Goal: Transaction & Acquisition: Purchase product/service

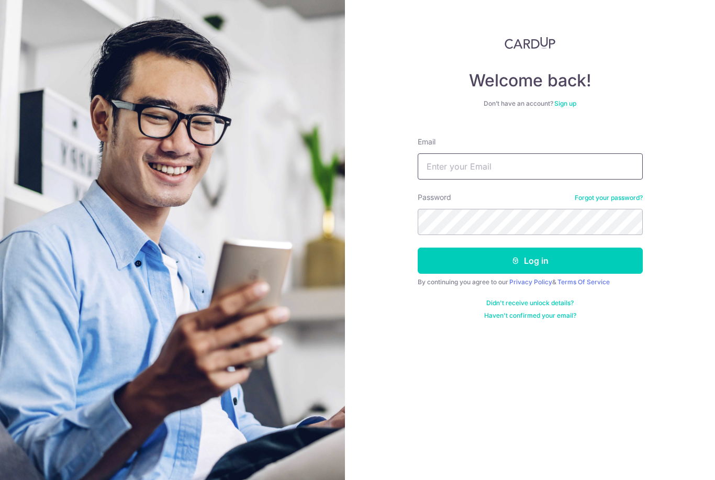
type input "jeanng78@gmail.com"
click at [530, 261] on button "Log in" at bounding box center [530, 261] width 225 height 26
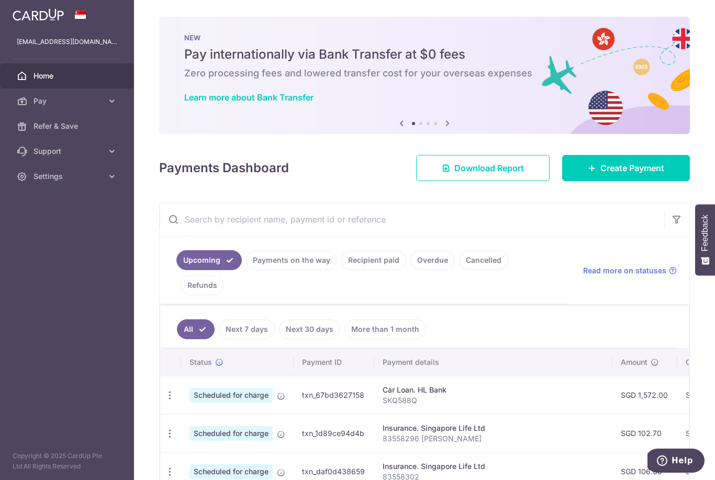
click at [626, 174] on span "Create Payment" at bounding box center [633, 168] width 64 height 13
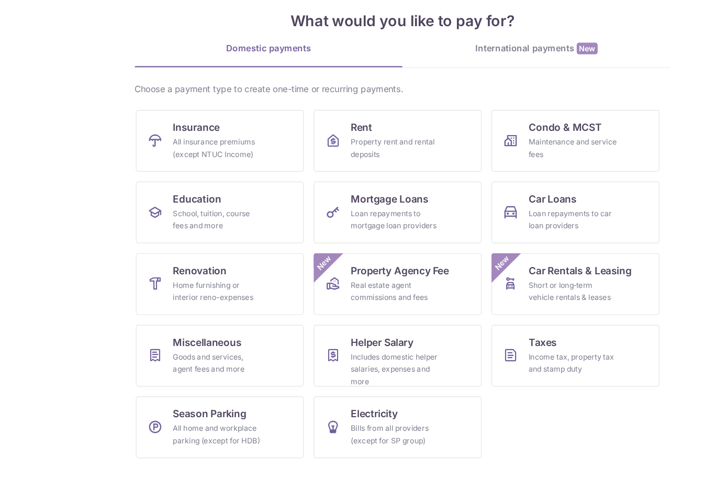
click at [488, 187] on div "Maintenance and service fees" at bounding box center [501, 197] width 75 height 21
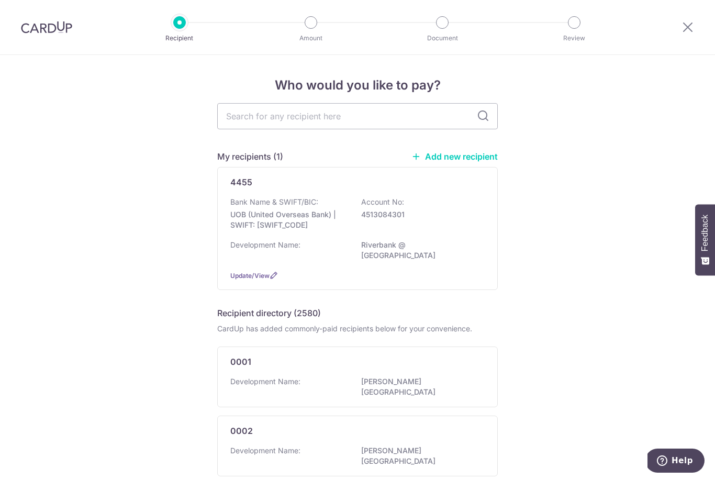
click at [353, 118] on input "text" at bounding box center [357, 116] width 281 height 26
click at [364, 193] on div "4455 Bank Name & SWIFT/BIC: UOB (United Overseas Bank) | SWIFT: UOVBSGSGXXX Acc…" at bounding box center [357, 228] width 281 height 123
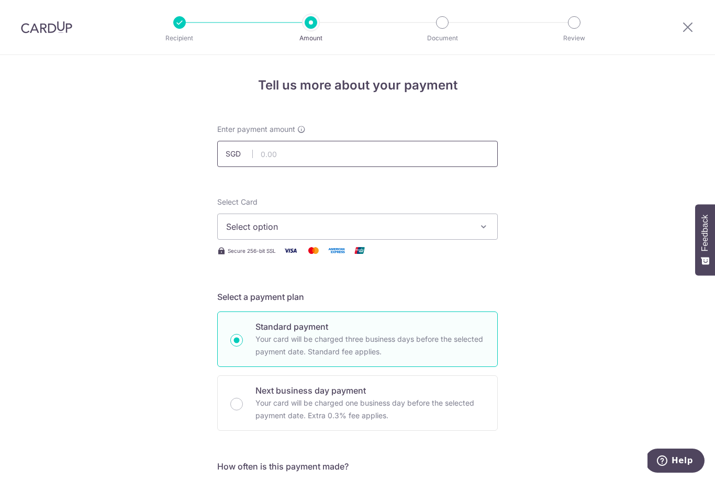
click at [381, 164] on input "text" at bounding box center [357, 154] width 281 height 26
type input "981.00"
click at [460, 240] on button "Select option" at bounding box center [357, 227] width 281 height 26
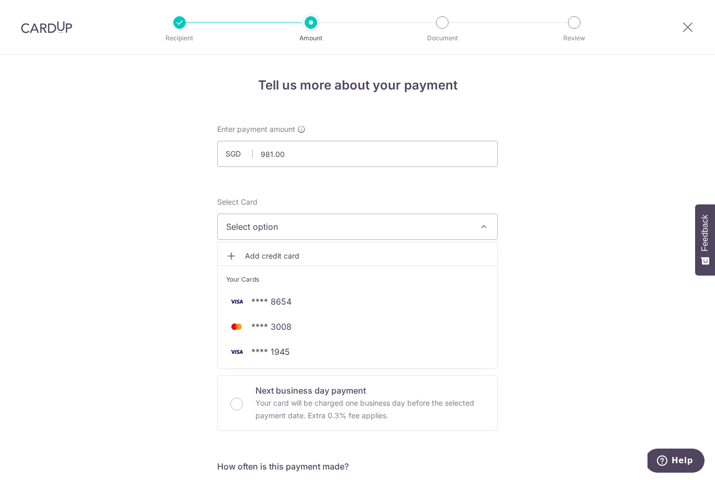
click at [304, 363] on link "**** 1945" at bounding box center [358, 351] width 280 height 25
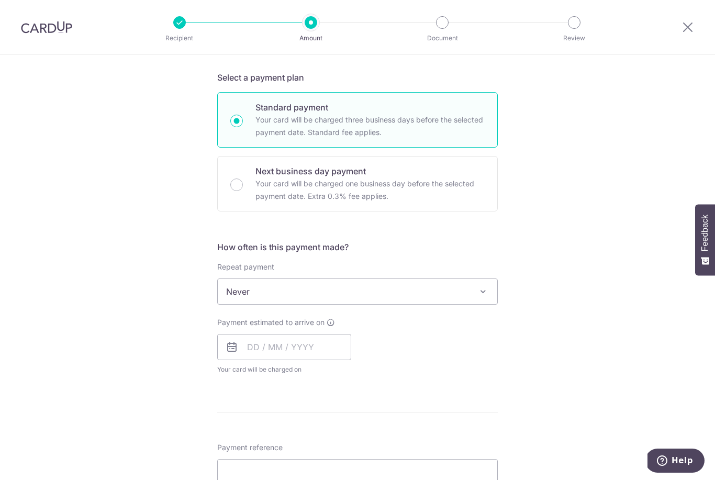
scroll to position [219, 0]
click at [435, 301] on span "Never" at bounding box center [358, 292] width 280 height 25
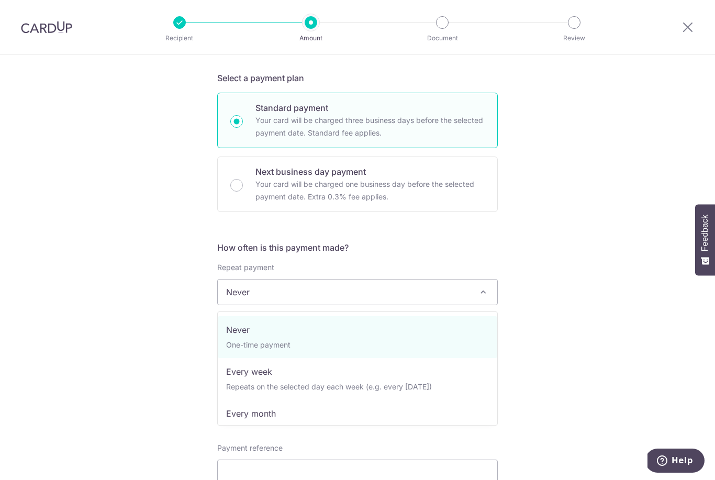
click at [547, 243] on div "Tell us more about your payment Enter payment amount SGD 981.00 981.00 Select C…" at bounding box center [357, 309] width 715 height 947
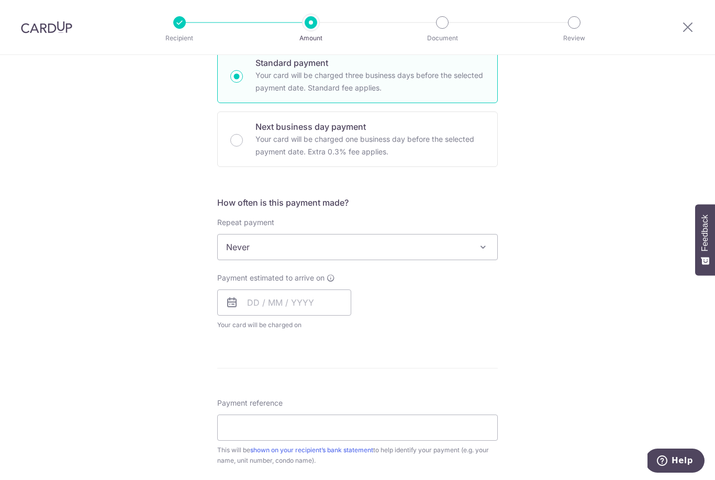
scroll to position [267, 0]
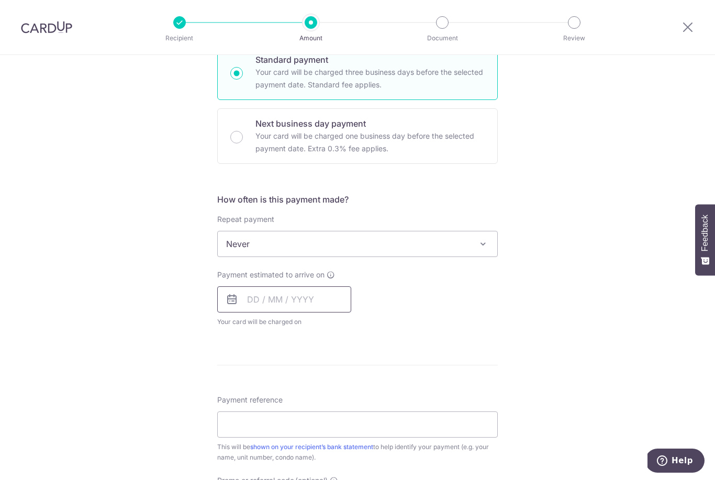
click at [312, 297] on input "text" at bounding box center [284, 299] width 134 height 26
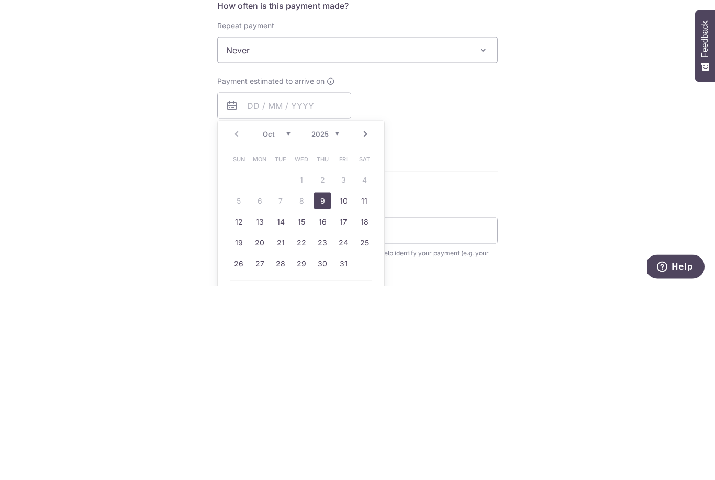
click at [324, 386] on link "9" at bounding box center [322, 394] width 17 height 17
type input "09/10/2025"
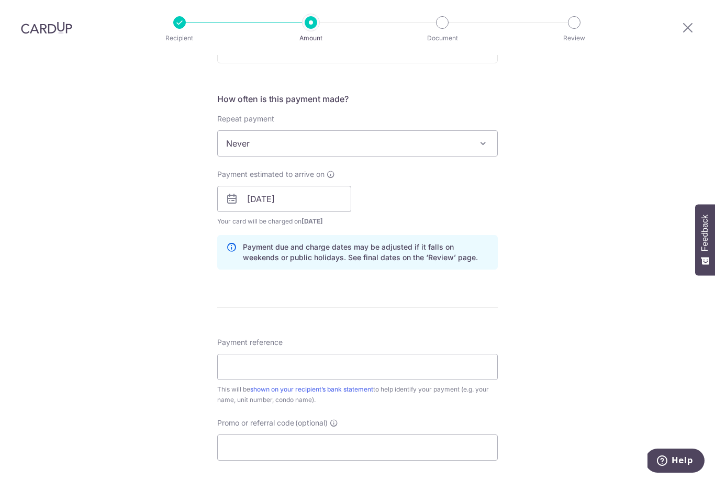
scroll to position [372, 0]
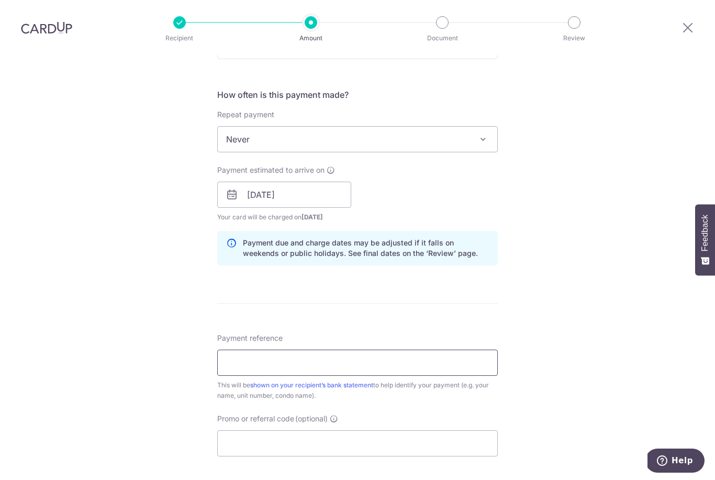
click at [365, 350] on input "Payment reference" at bounding box center [357, 363] width 281 height 26
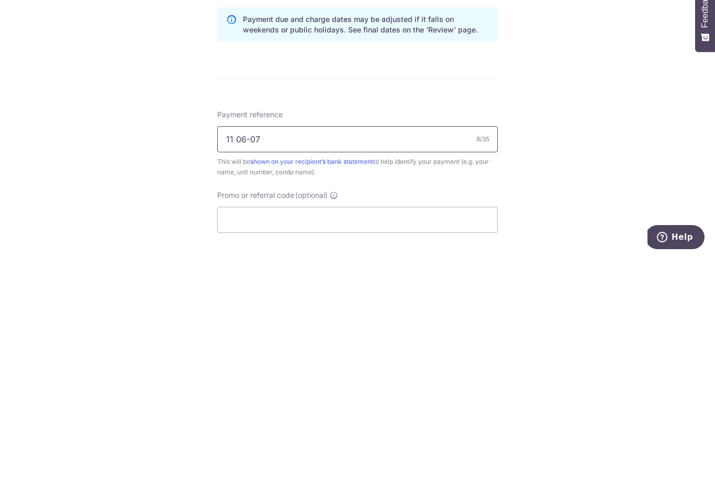
type input "11 06-07"
click at [565, 176] on div "Tell us more about your payment Enter payment amount SGD 981.00 981.00 Select C…" at bounding box center [357, 178] width 715 height 990
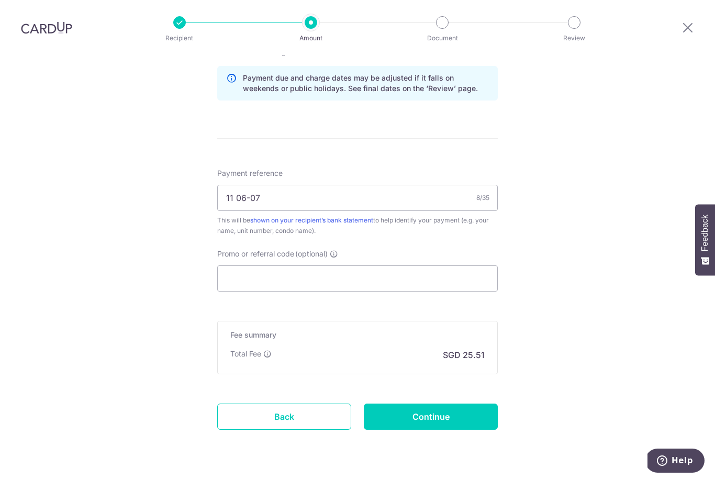
scroll to position [536, 0]
click at [440, 405] on input "Continue" at bounding box center [431, 418] width 134 height 26
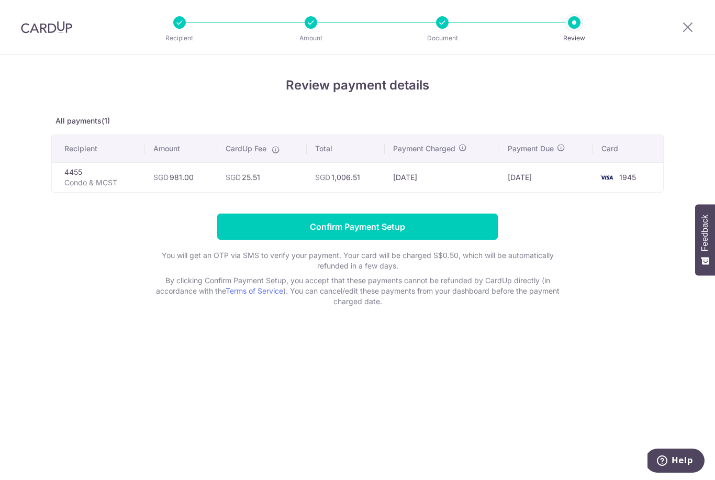
click at [431, 237] on input "Confirm Payment Setup" at bounding box center [357, 227] width 281 height 26
